Goal: Information Seeking & Learning: Learn about a topic

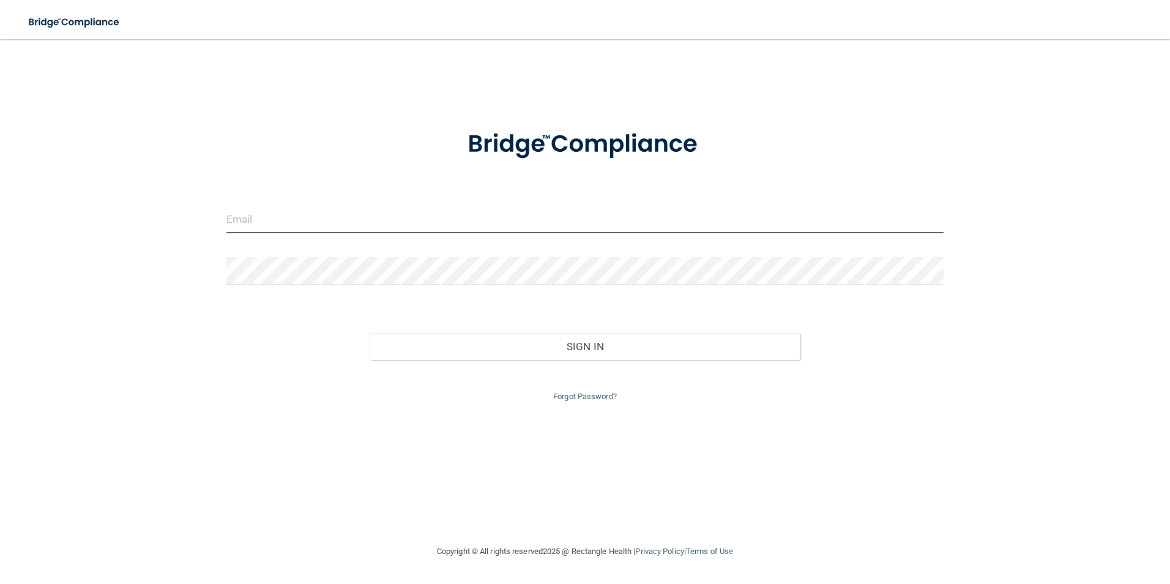
click at [333, 222] on input "email" at bounding box center [585, 220] width 718 height 28
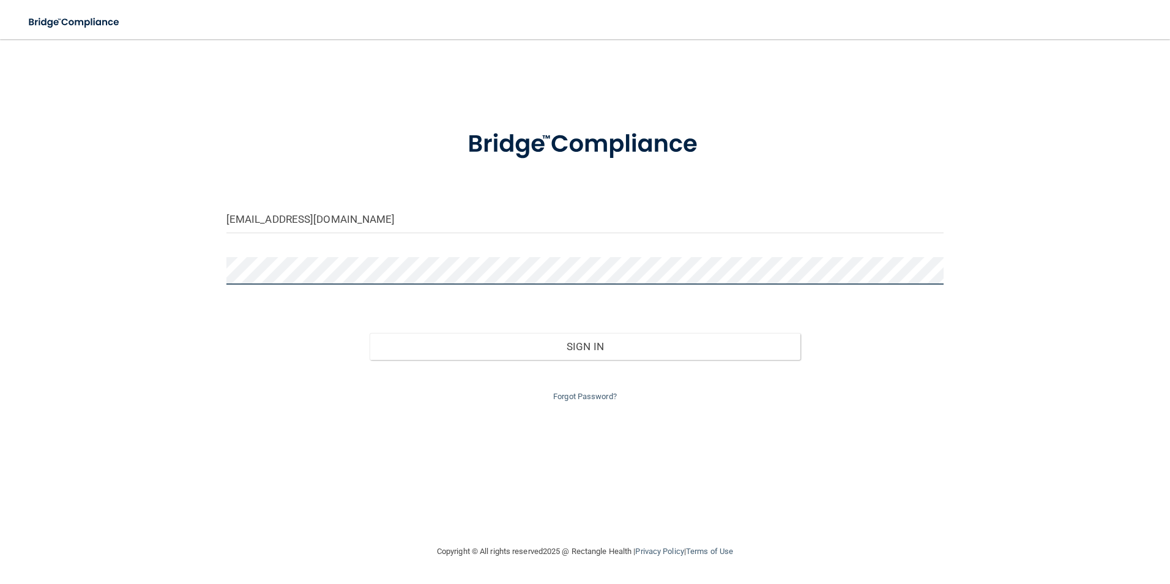
click at [369, 333] on button "Sign In" at bounding box center [584, 346] width 431 height 27
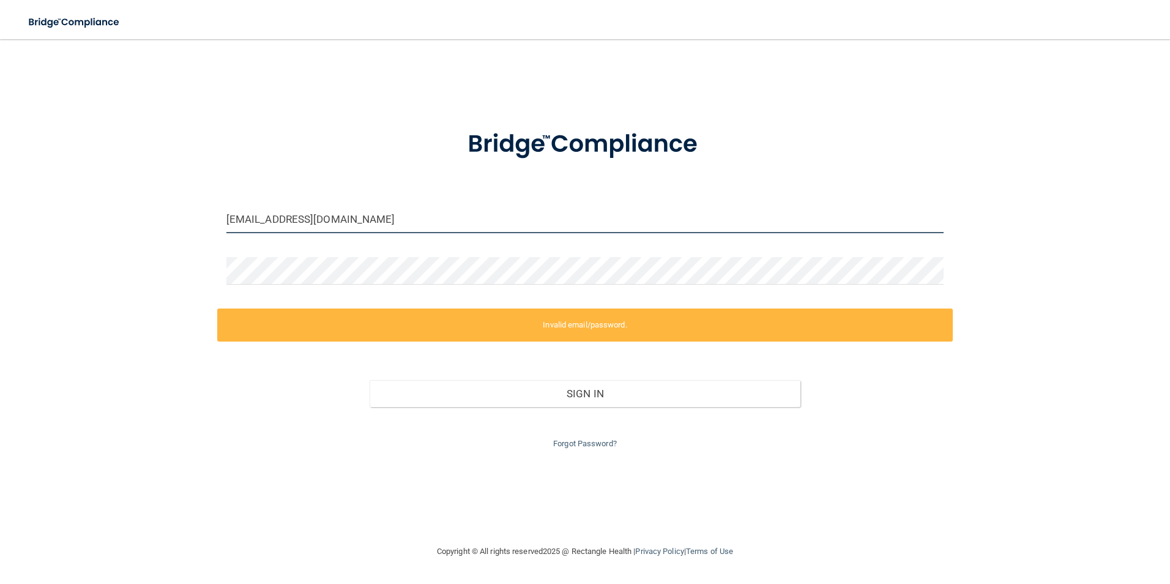
drag, startPoint x: 338, startPoint y: 213, endPoint x: 209, endPoint y: 217, distance: 129.1
click at [209, 217] on div "[EMAIL_ADDRESS][DOMAIN_NAME] Invalid email/password. You don't have permission …" at bounding box center [584, 291] width 1121 height 480
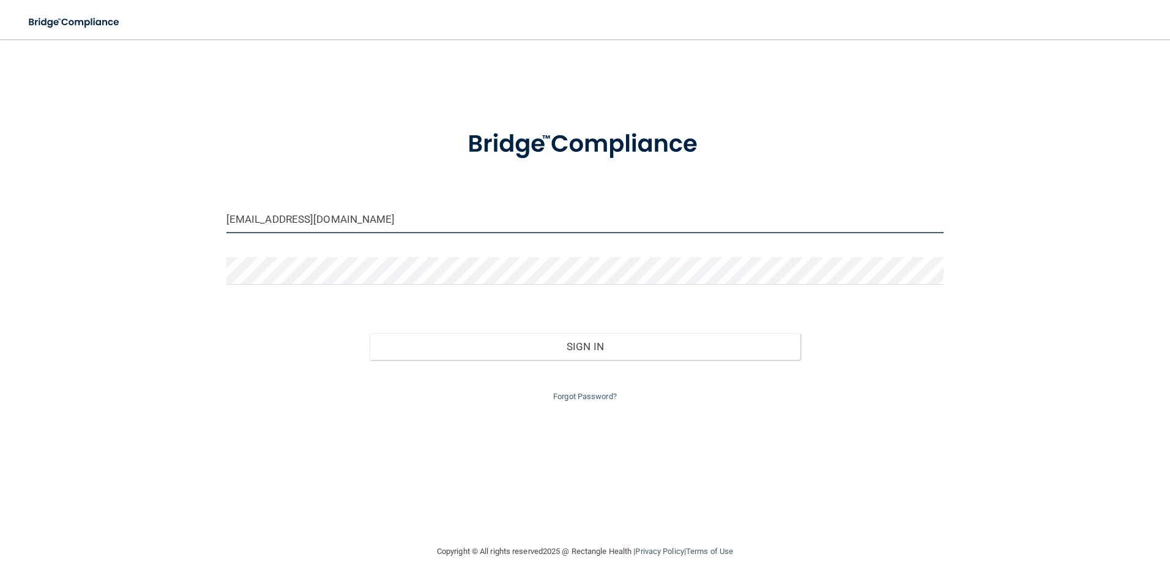
type input "[EMAIL_ADDRESS][DOMAIN_NAME]"
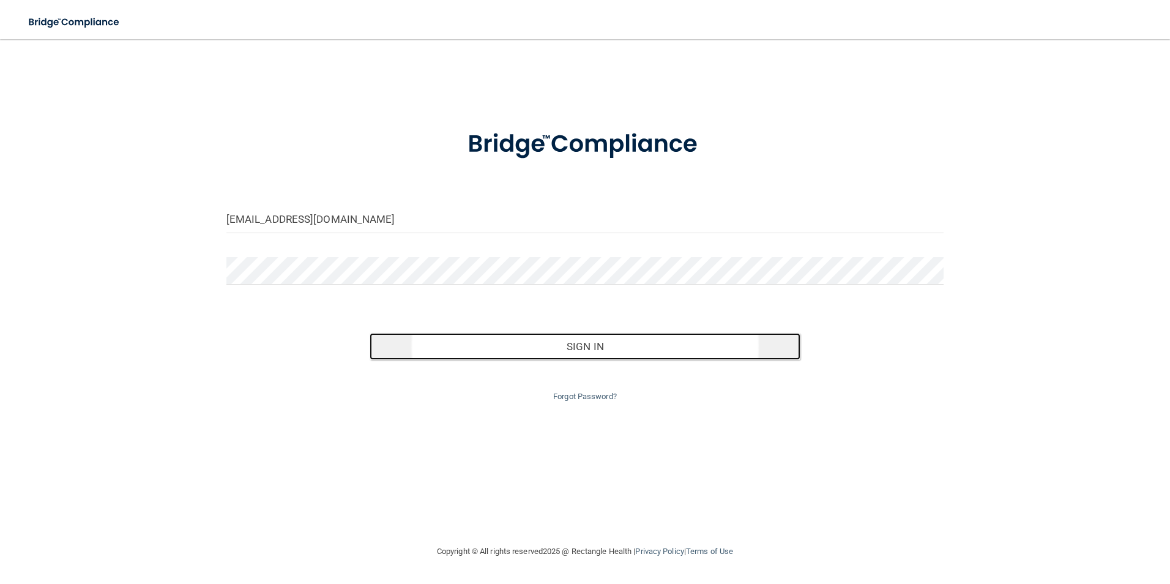
click at [578, 349] on button "Sign In" at bounding box center [584, 346] width 431 height 27
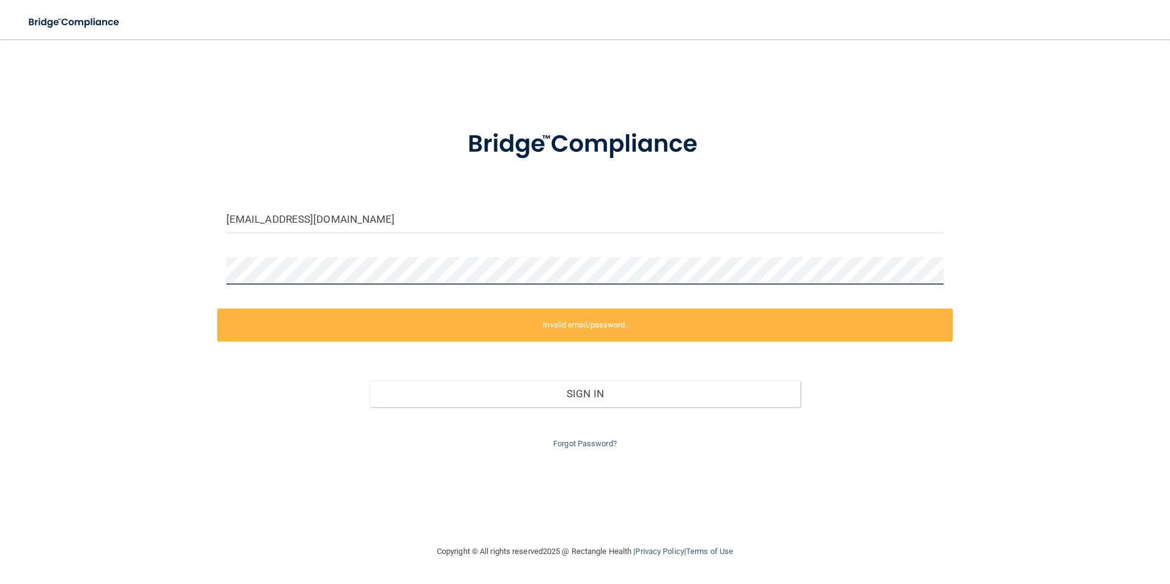
click at [165, 272] on div "[EMAIL_ADDRESS][DOMAIN_NAME] Invalid email/password. You don't have permission …" at bounding box center [584, 291] width 1121 height 480
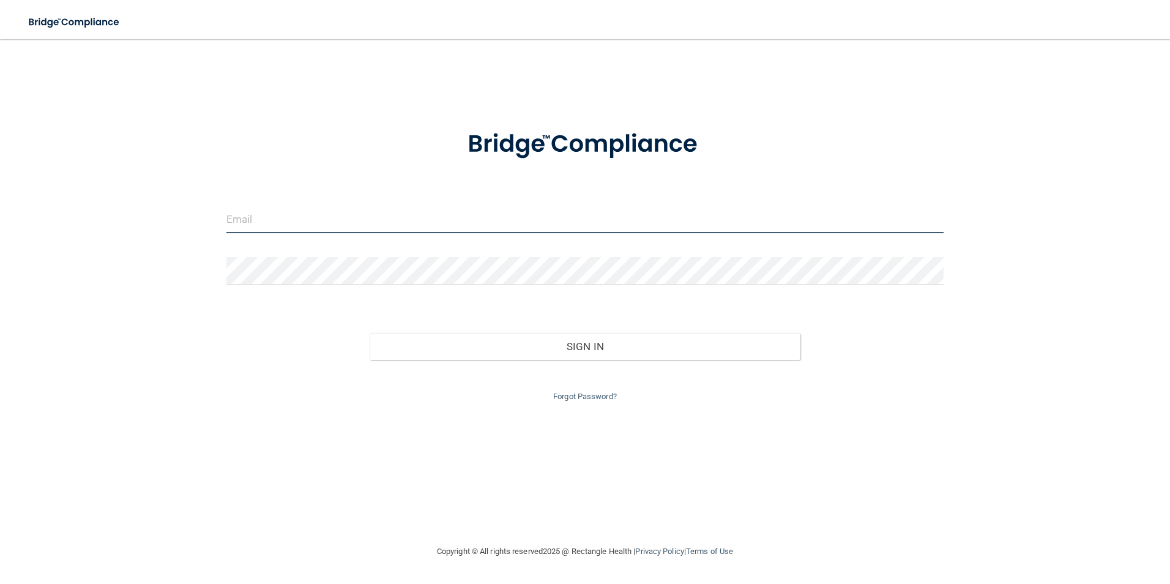
click at [351, 224] on input "email" at bounding box center [585, 220] width 718 height 28
type input "[EMAIL_ADDRESS][DOMAIN_NAME]"
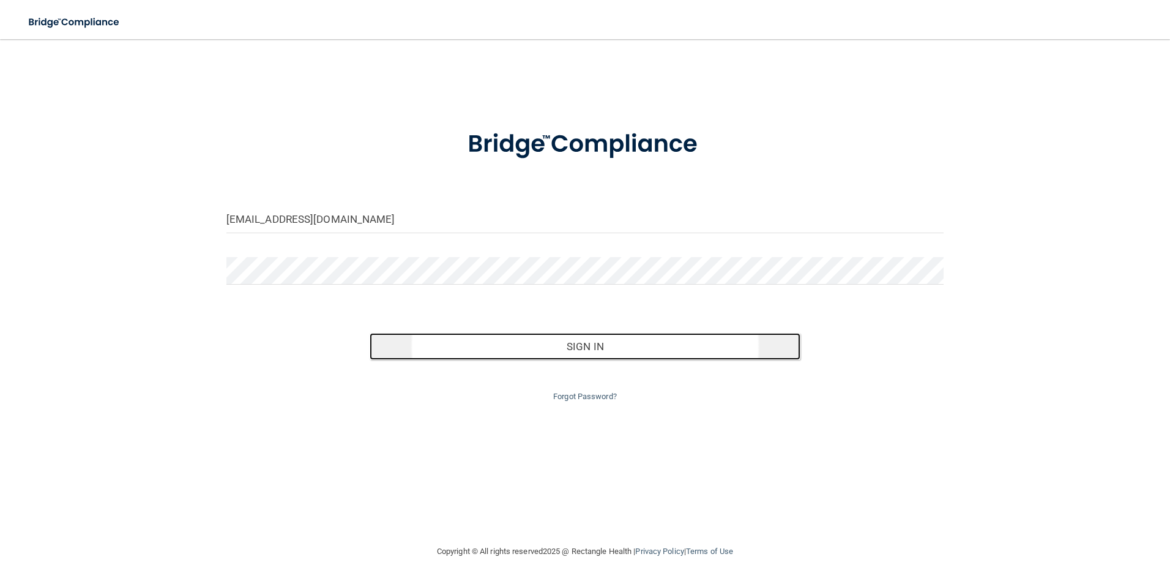
click at [566, 344] on button "Sign In" at bounding box center [584, 346] width 431 height 27
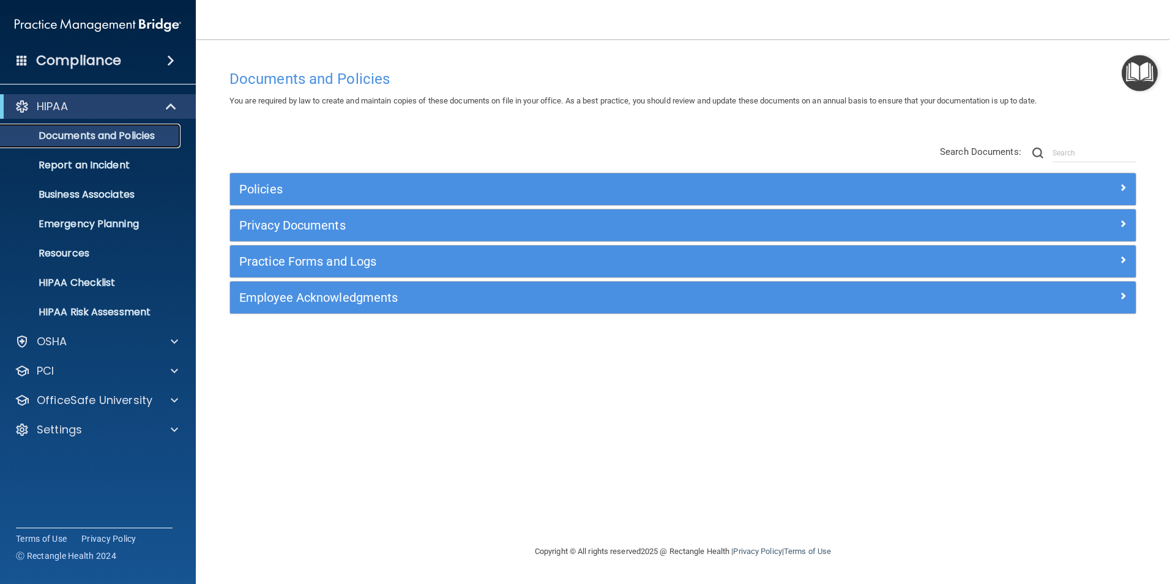
click at [142, 141] on p "Documents and Policies" at bounding box center [91, 136] width 167 height 12
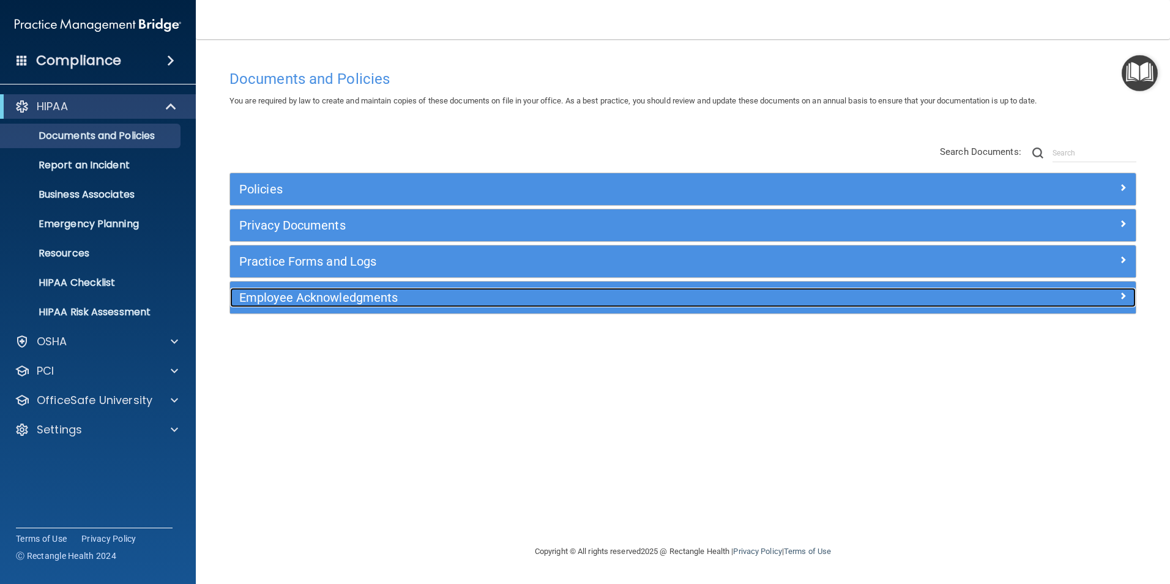
click at [354, 297] on h5 "Employee Acknowledgments" at bounding box center [569, 297] width 661 height 13
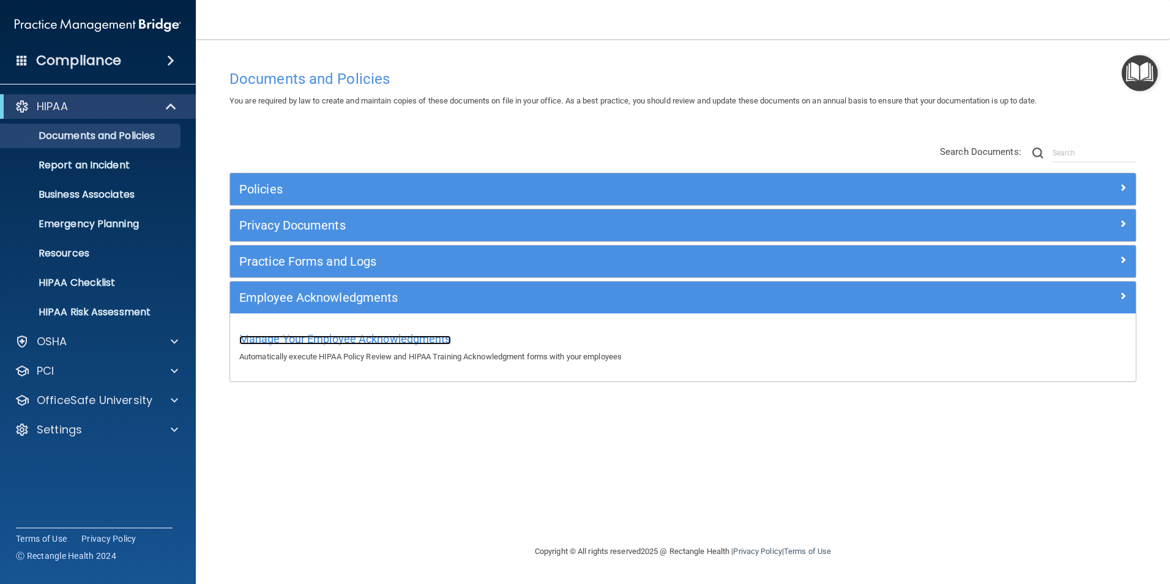
click at [346, 338] on span "Manage Your Employee Acknowledgments" at bounding box center [345, 338] width 212 height 13
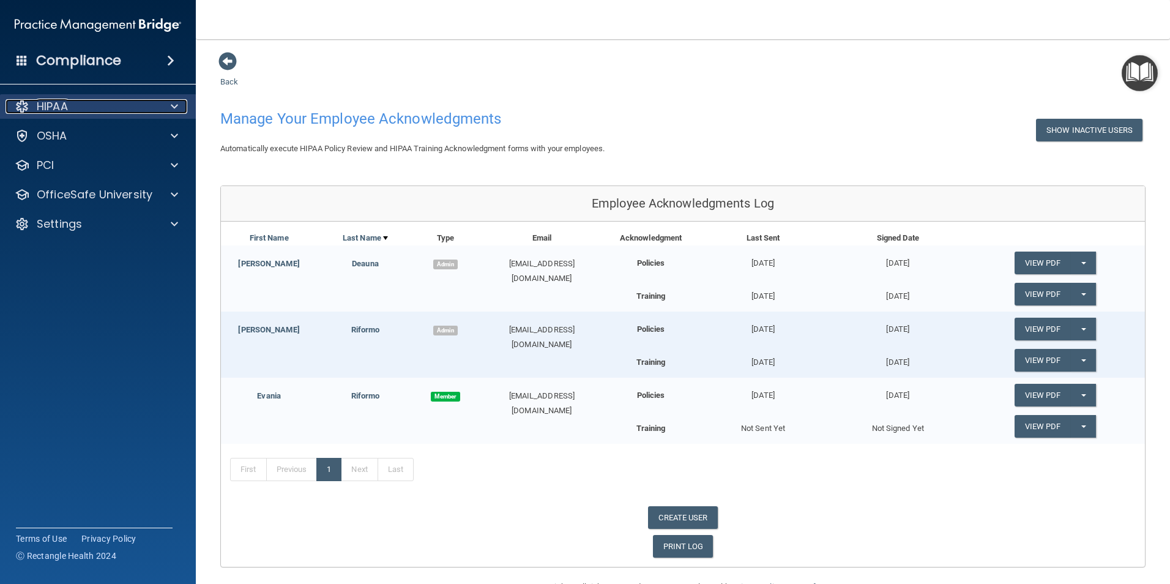
click at [169, 105] on div at bounding box center [172, 106] width 31 height 15
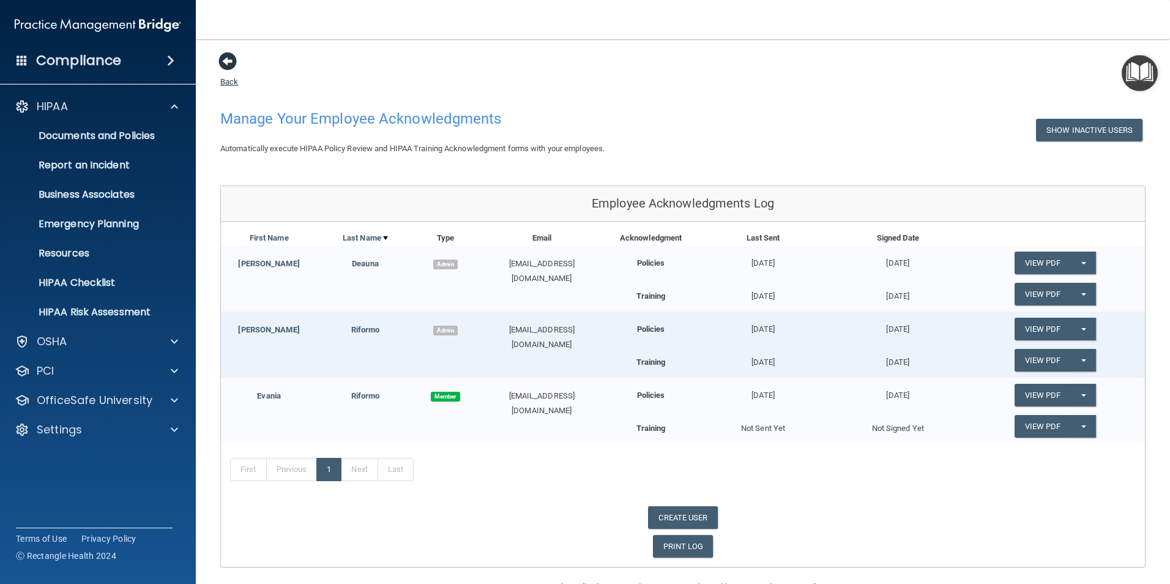
click at [229, 63] on span at bounding box center [227, 61] width 18 height 18
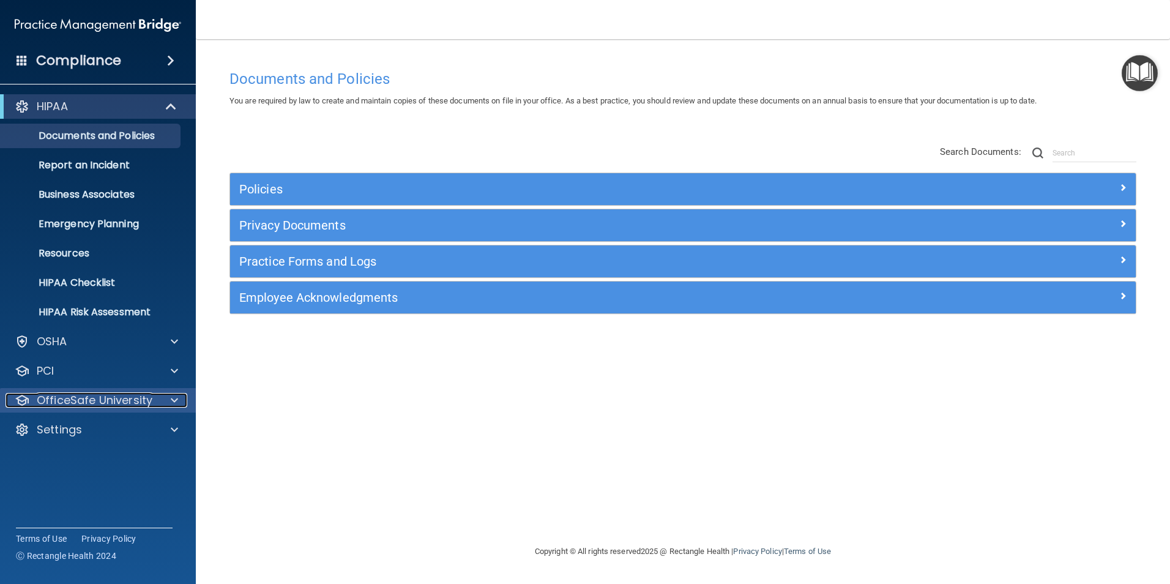
click at [136, 403] on p "OfficeSafe University" at bounding box center [95, 400] width 116 height 15
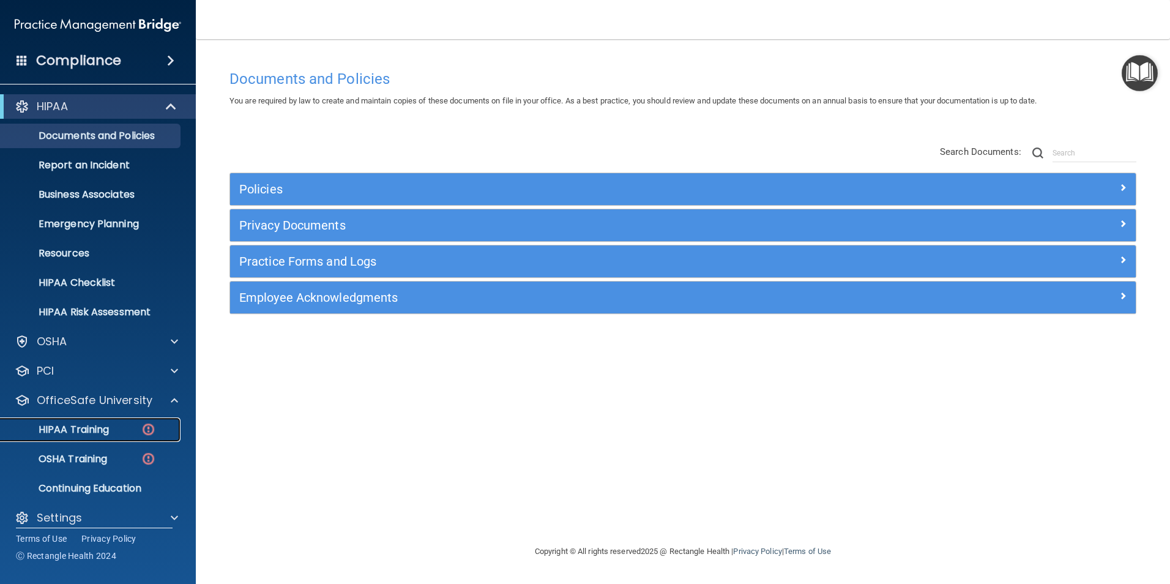
click at [145, 432] on img at bounding box center [148, 428] width 15 height 15
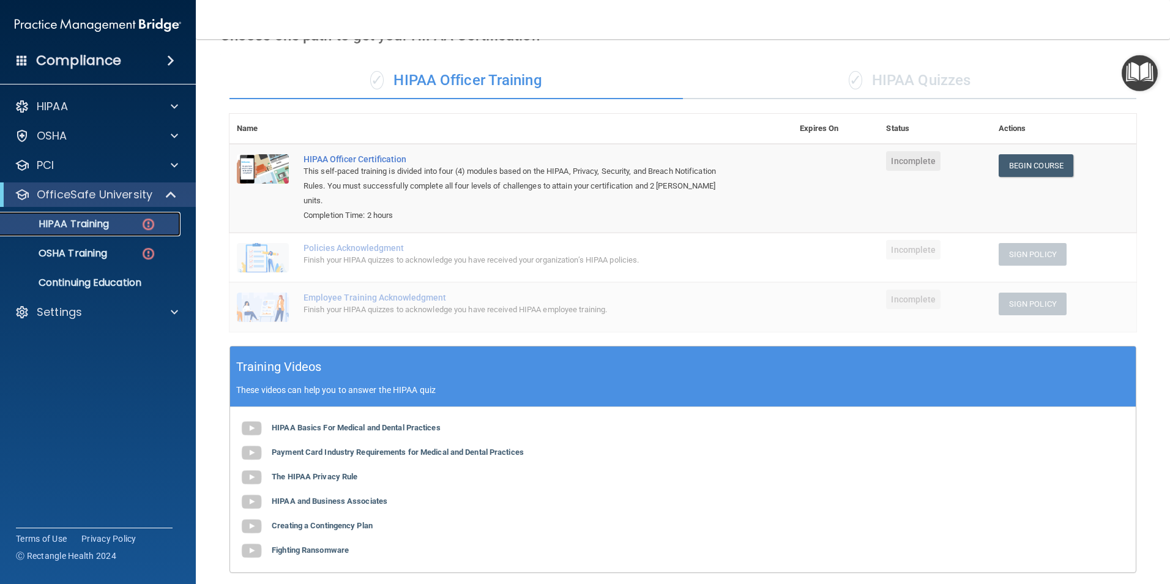
scroll to position [61, 0]
